Goal: Information Seeking & Learning: Learn about a topic

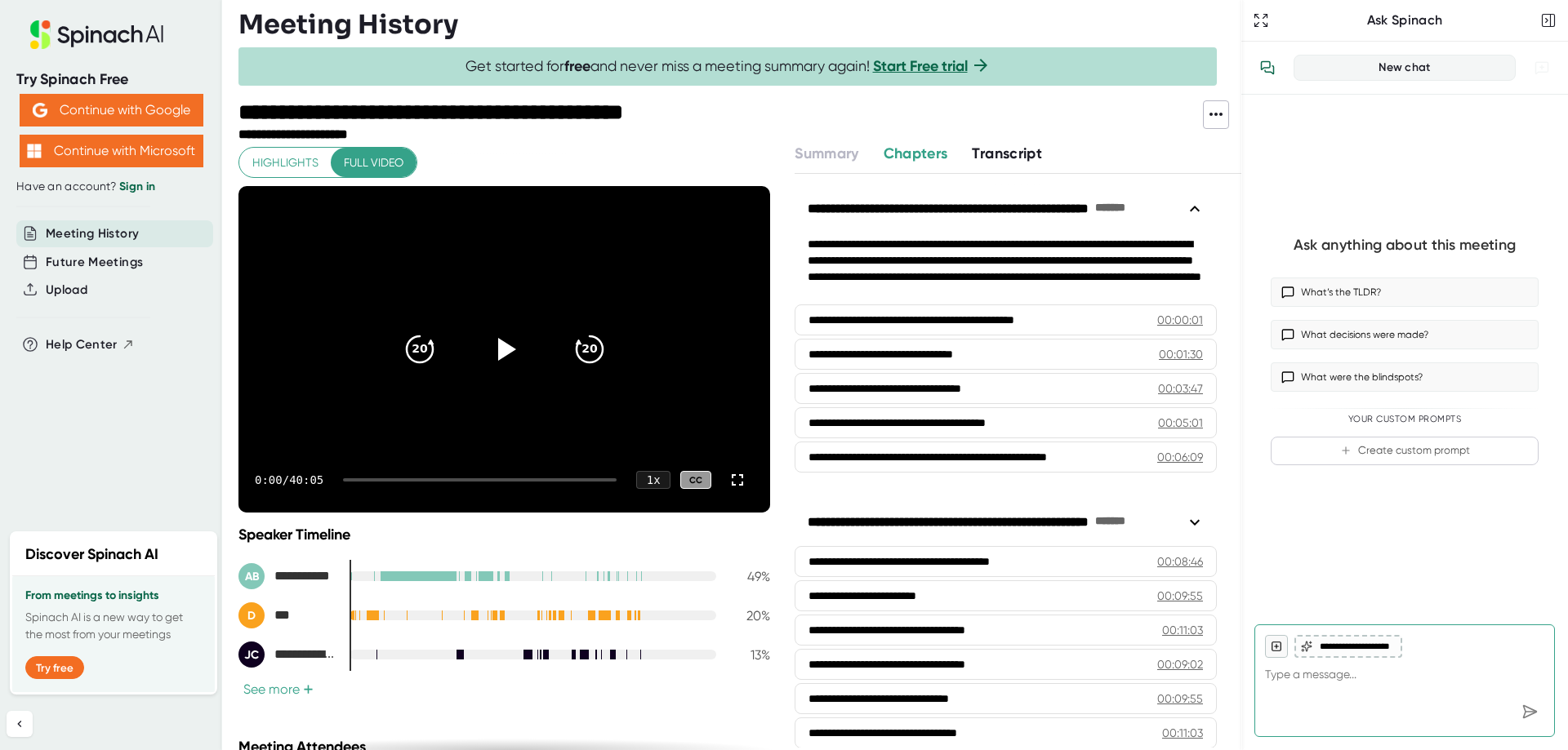
click at [994, 154] on span "Transcript" at bounding box center [1007, 153] width 70 height 17
